Goal: Transaction & Acquisition: Obtain resource

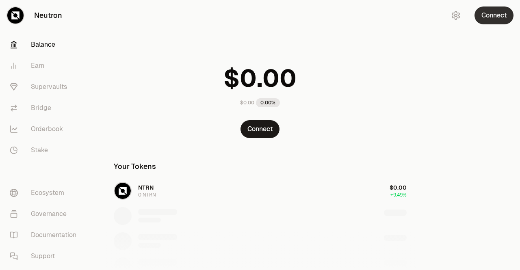
click at [493, 14] on button "Connect" at bounding box center [493, 15] width 39 height 18
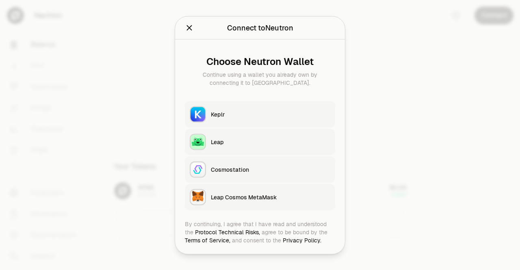
click at [238, 115] on div "Keplr" at bounding box center [270, 114] width 119 height 8
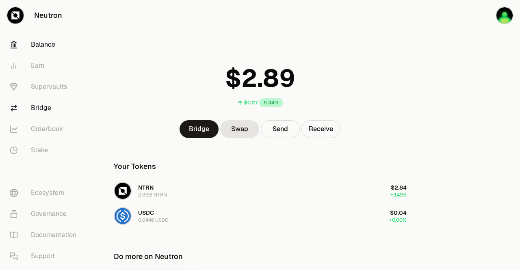
click at [41, 106] on link "Bridge" at bounding box center [45, 107] width 84 height 21
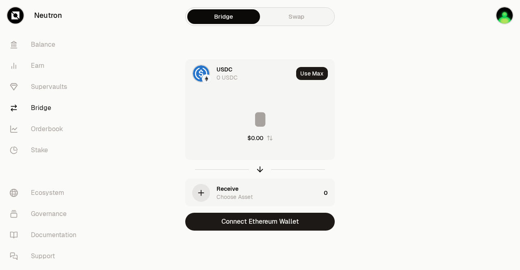
click at [277, 18] on link "Swap" at bounding box center [296, 16] width 73 height 15
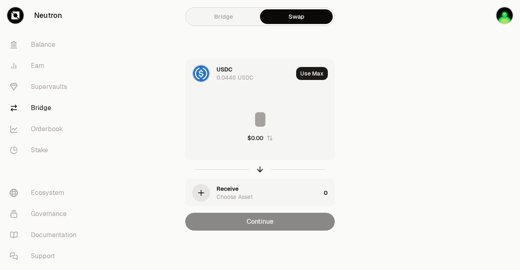
click at [229, 16] on link "Bridge" at bounding box center [223, 16] width 73 height 15
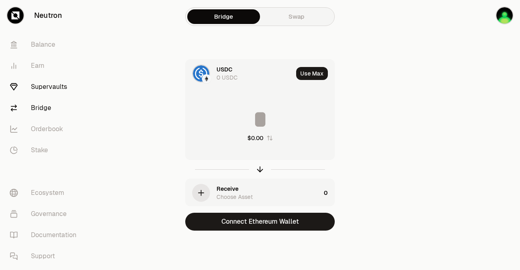
click at [37, 83] on link "Supervaults" at bounding box center [45, 86] width 84 height 21
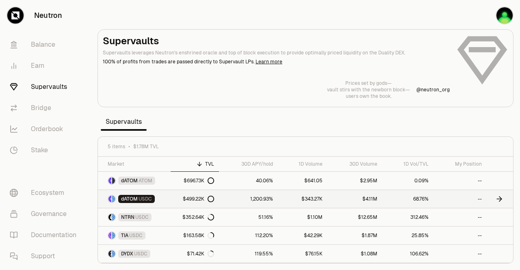
click at [261, 196] on link "1,200.93%" at bounding box center [248, 199] width 59 height 18
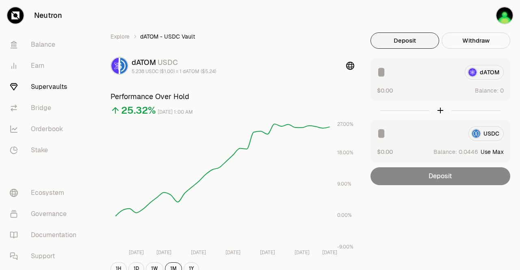
click at [416, 41] on button "Deposit" at bounding box center [404, 40] width 69 height 16
click at [411, 38] on button "Deposit" at bounding box center [404, 40] width 69 height 16
click at [477, 75] on div "dATOM" at bounding box center [440, 72] width 127 height 15
click at [484, 135] on div "USDC" at bounding box center [440, 133] width 127 height 15
click at [480, 132] on div "USDC" at bounding box center [440, 133] width 127 height 15
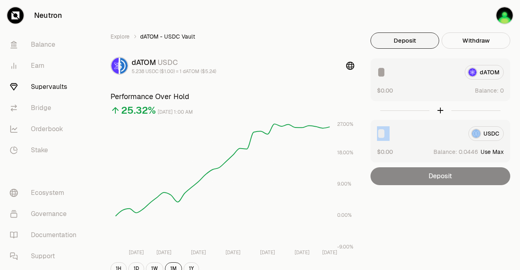
click at [480, 132] on div "USDC" at bounding box center [440, 133] width 127 height 15
click at [488, 151] on button "Use Max" at bounding box center [491, 152] width 23 height 8
type input "********"
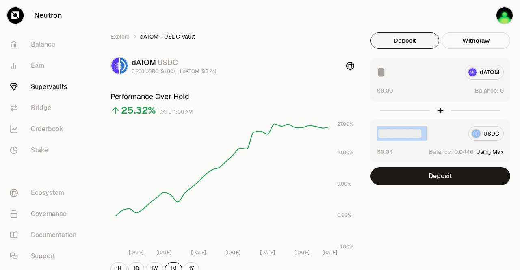
click at [490, 150] on button "Using Max" at bounding box center [490, 152] width 28 height 8
